Goal: Navigation & Orientation: Find specific page/section

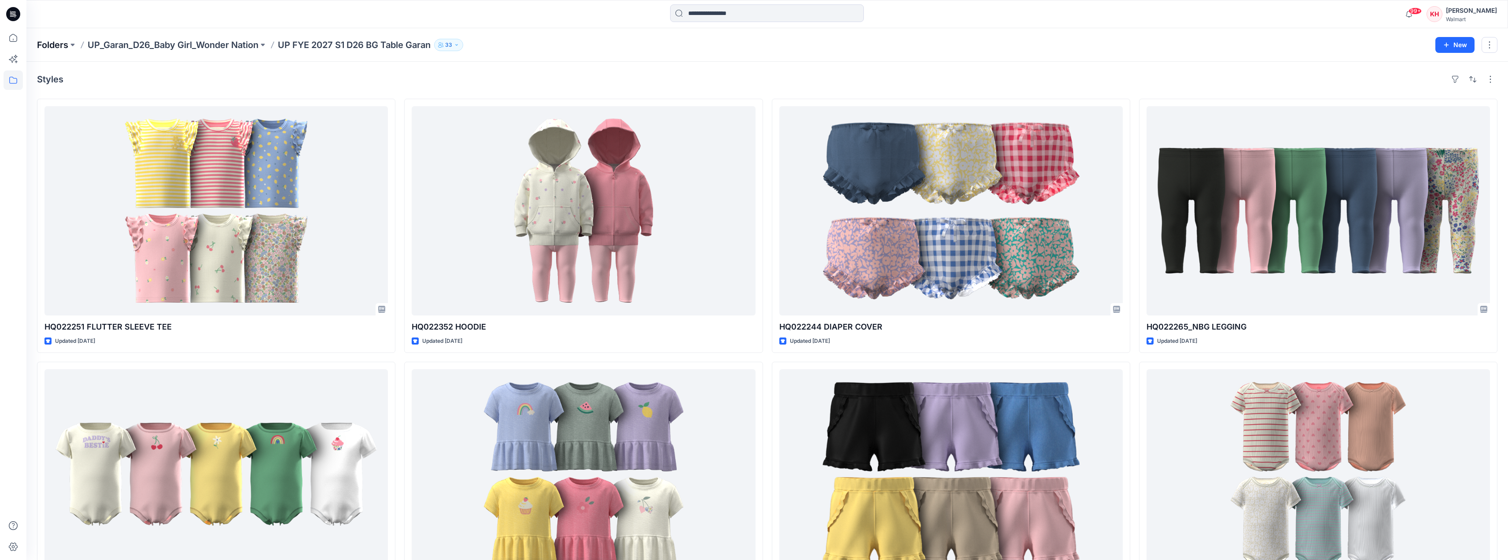
click at [55, 48] on p "Folders" at bounding box center [52, 45] width 31 height 12
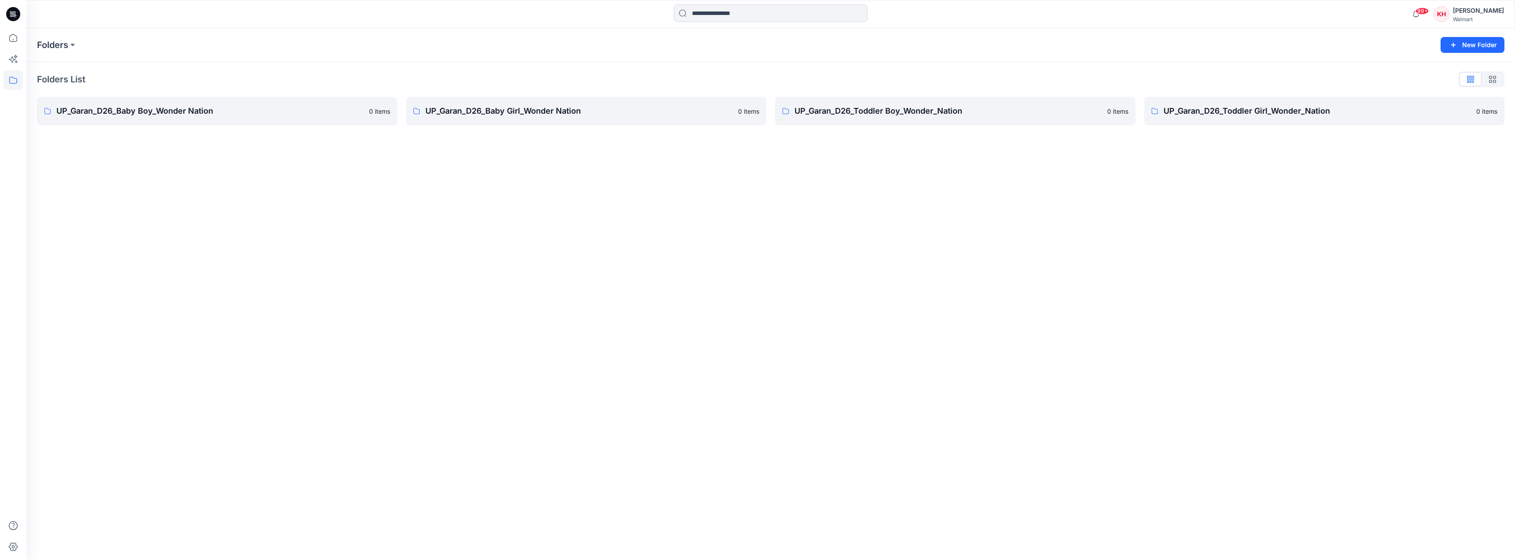
click at [641, 136] on div "Folders New Folder Folders List UP_Garan_D26_Baby Boy_Wonder Nation 0 items UP_…" at bounding box center [770, 294] width 1488 height 532
click at [14, 84] on icon at bounding box center [13, 79] width 19 height 19
click at [42, 71] on icon "button" at bounding box center [42, 68] width 7 height 7
click at [91, 107] on div at bounding box center [94, 104] width 123 height 18
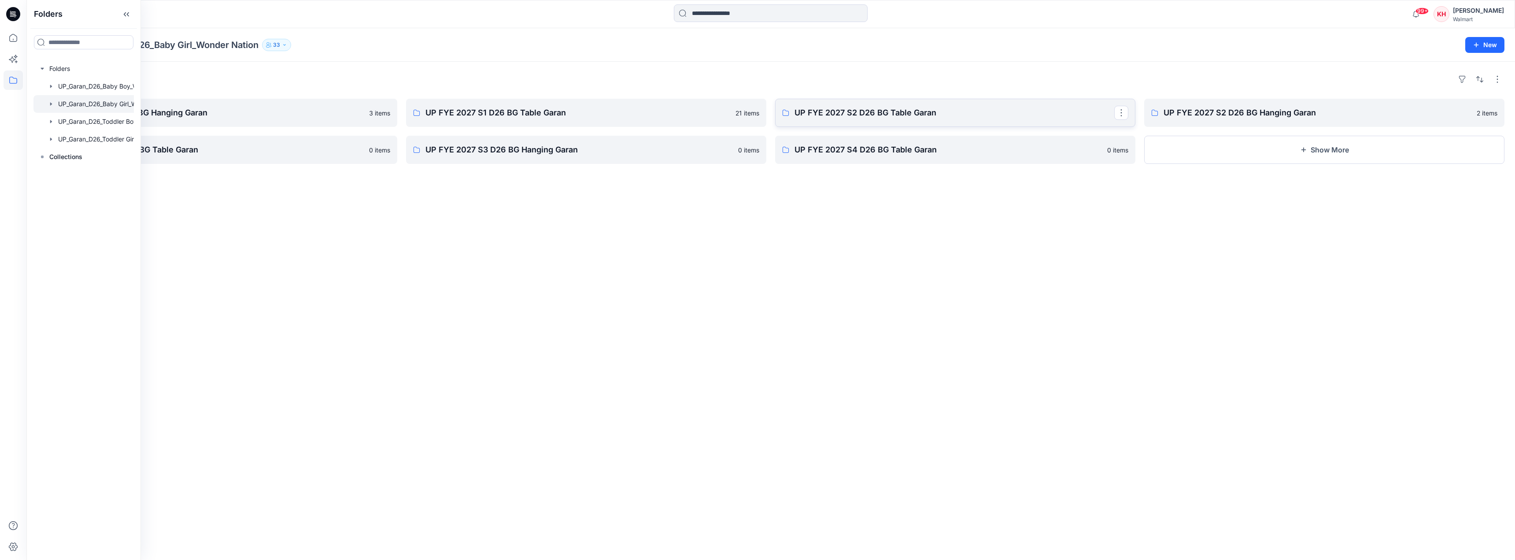
click at [811, 119] on link "UP FYE 2027 S2 D26 BG Table Garan" at bounding box center [955, 113] width 360 height 28
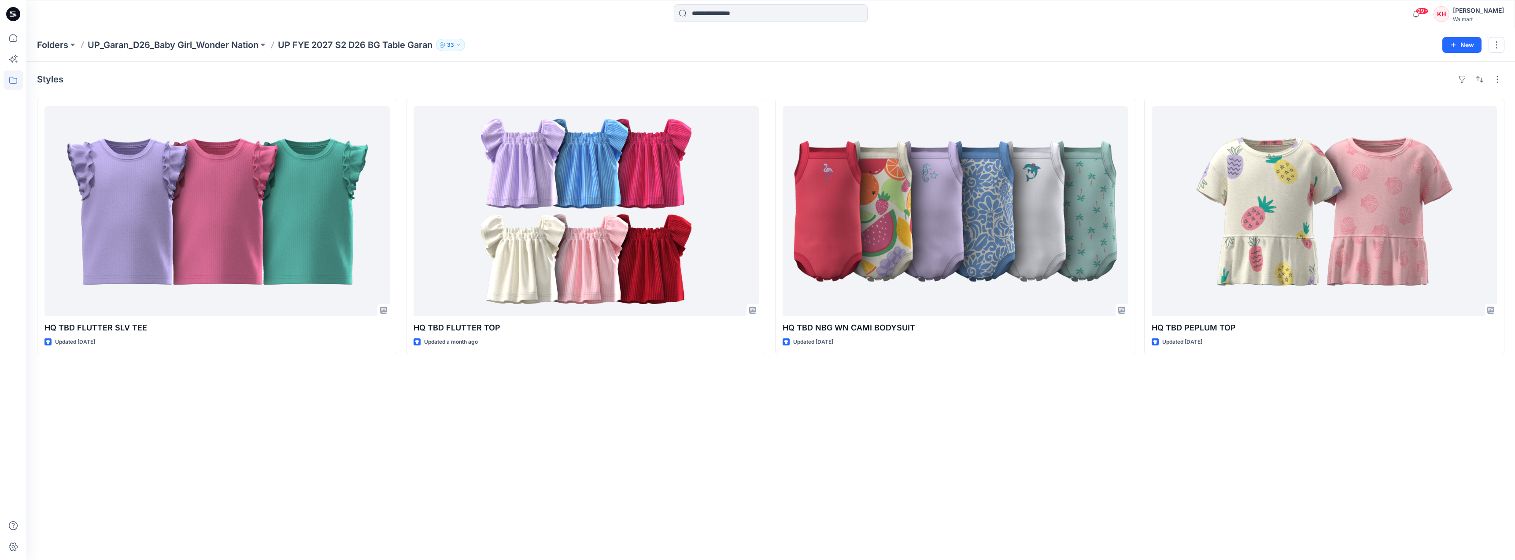
click at [219, 47] on p "UP_Garan_D26_Baby Girl_Wonder Nation" at bounding box center [173, 45] width 171 height 12
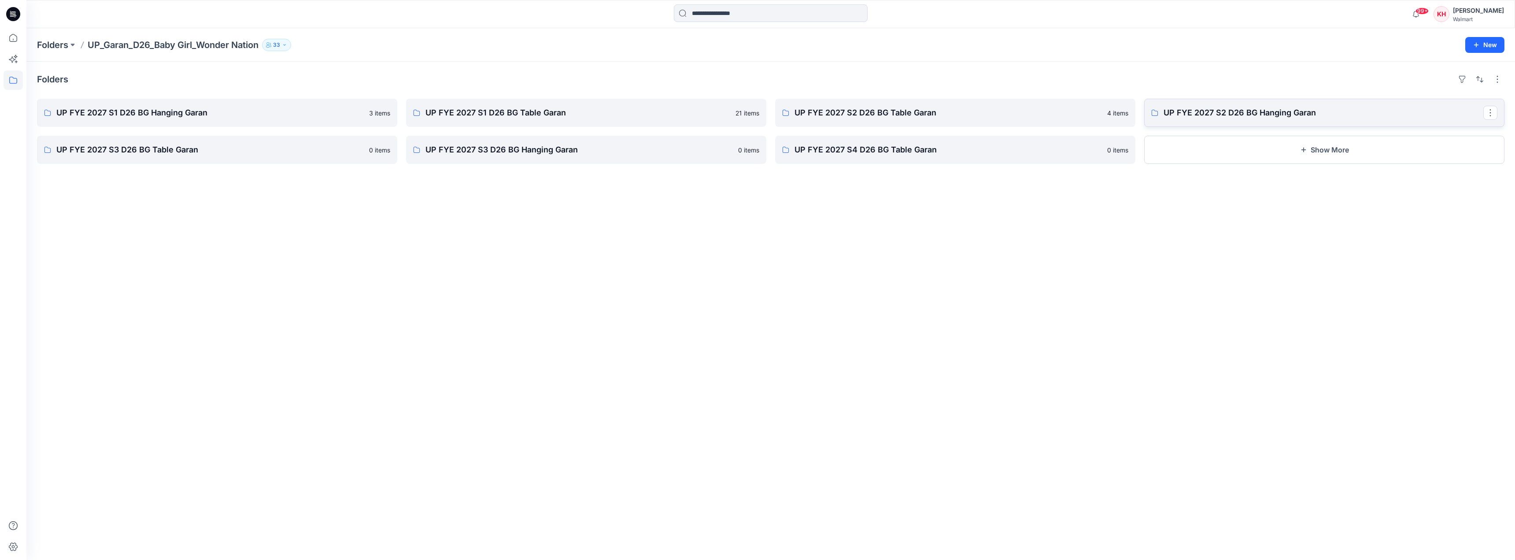
click at [1192, 111] on p "UP FYE 2027 S2 D26 BG Hanging Garan" at bounding box center [1323, 113] width 320 height 12
